Goal: Task Accomplishment & Management: Use online tool/utility

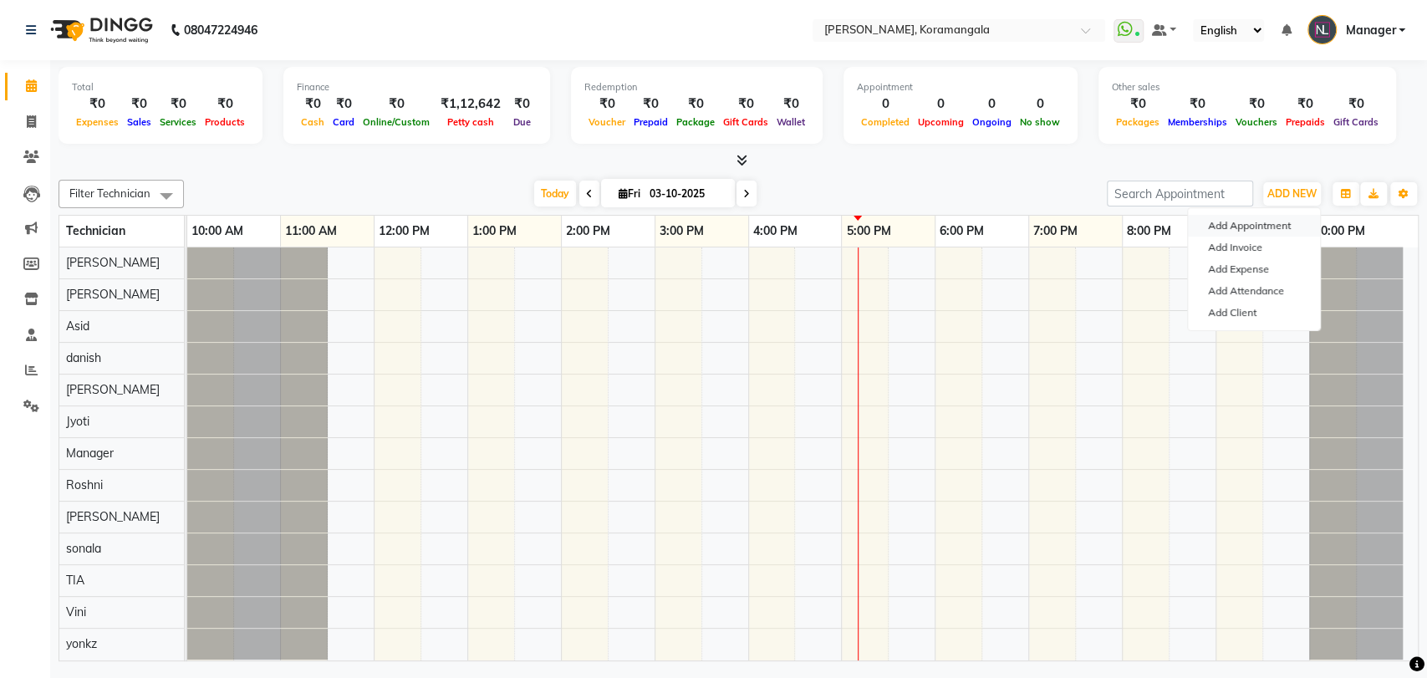
scroll to position [11, 0]
click at [1249, 225] on button "Add Appointment" at bounding box center [1254, 226] width 132 height 22
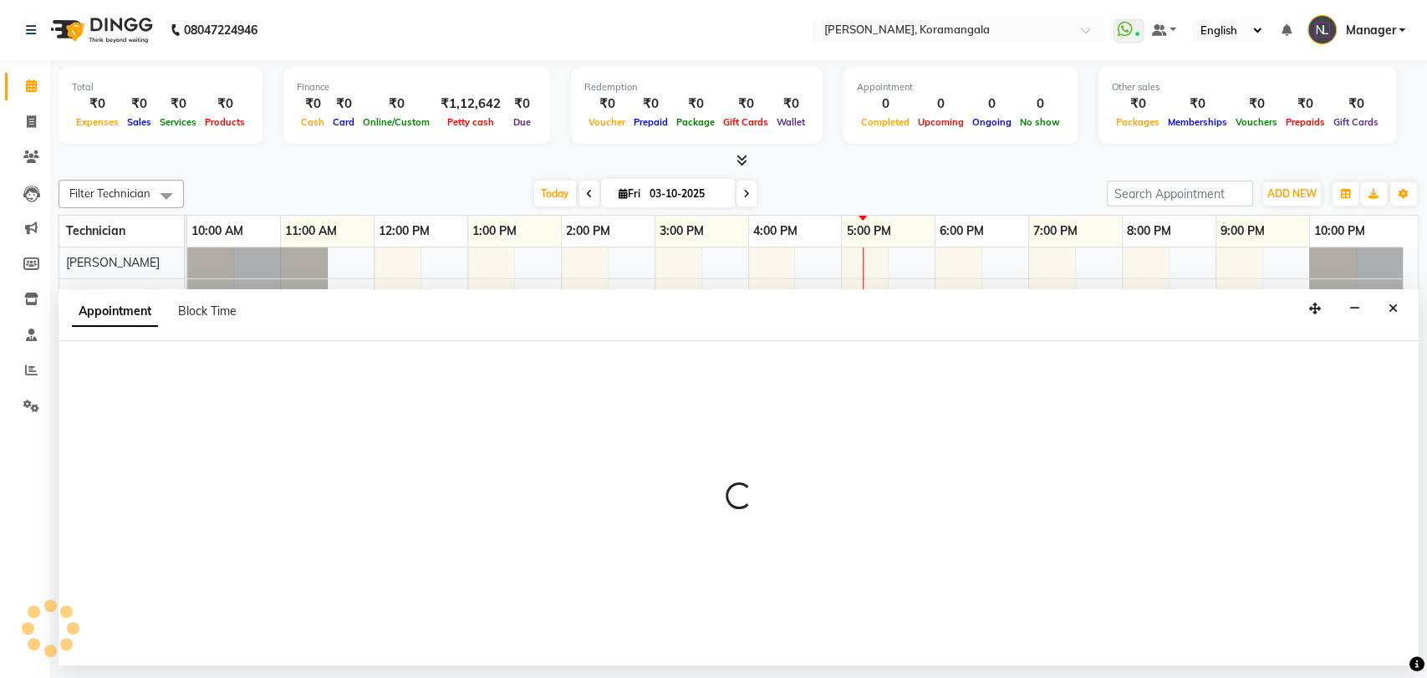
select select "tentative"
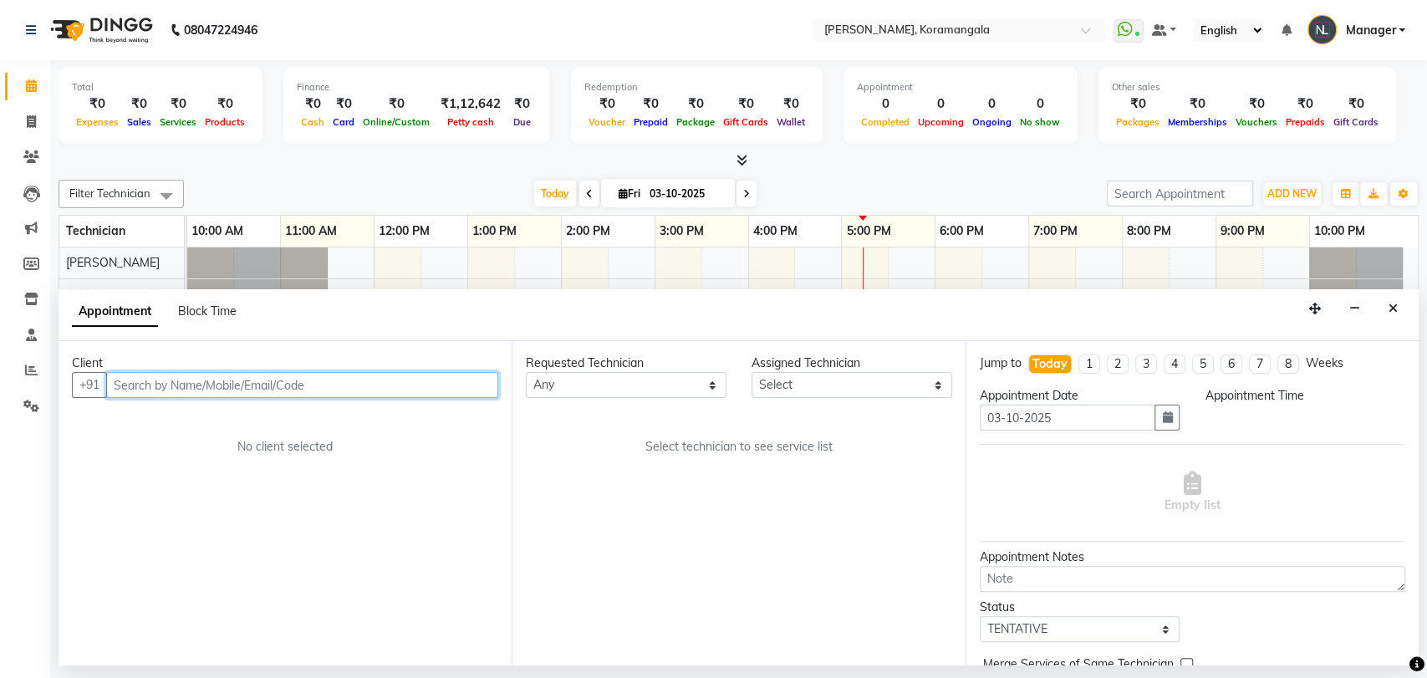
select select "660"
click at [462, 162] on div at bounding box center [739, 161] width 1361 height 18
click at [1387, 311] on button "Close" at bounding box center [1393, 309] width 24 height 26
